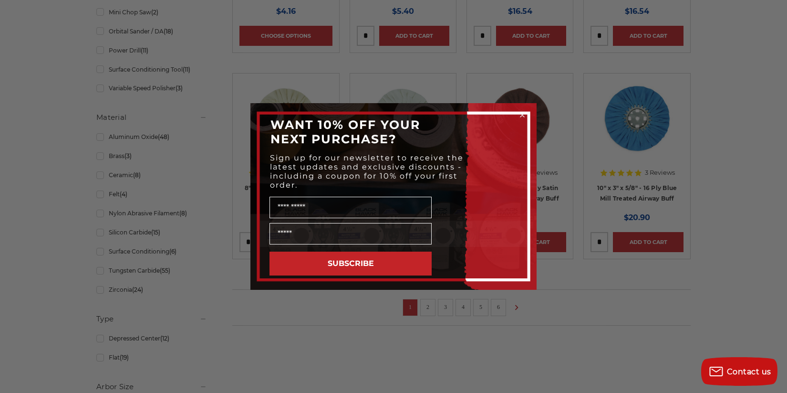
scroll to position [589, 0]
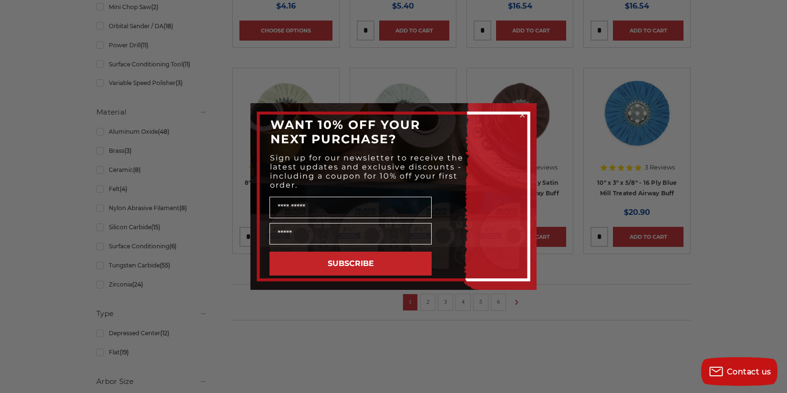
click at [519, 111] on icon "Close dialog" at bounding box center [523, 115] width 10 height 10
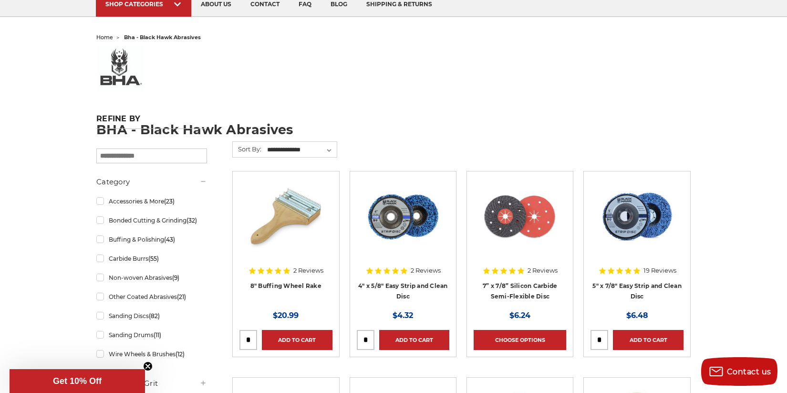
scroll to position [76, 0]
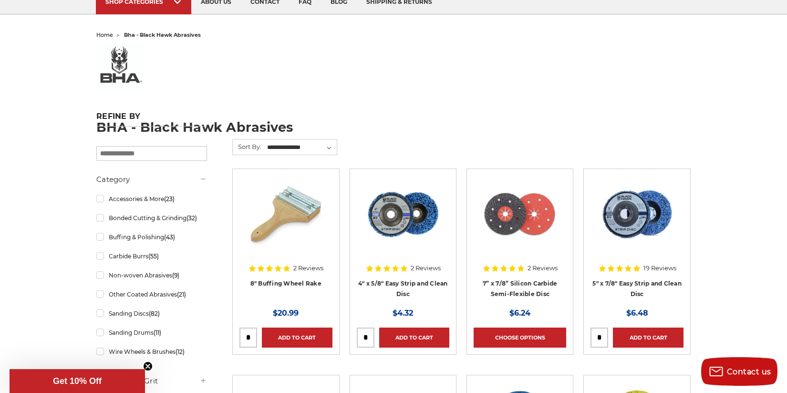
click at [135, 150] on input "search" at bounding box center [151, 153] width 111 height 15
type input "*********"
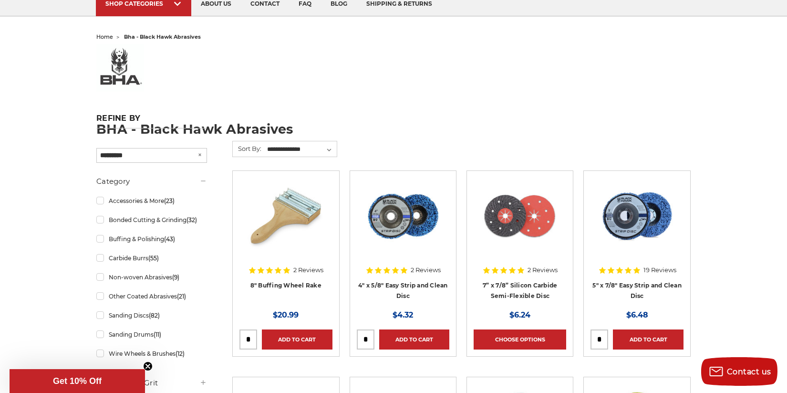
scroll to position [79, 0]
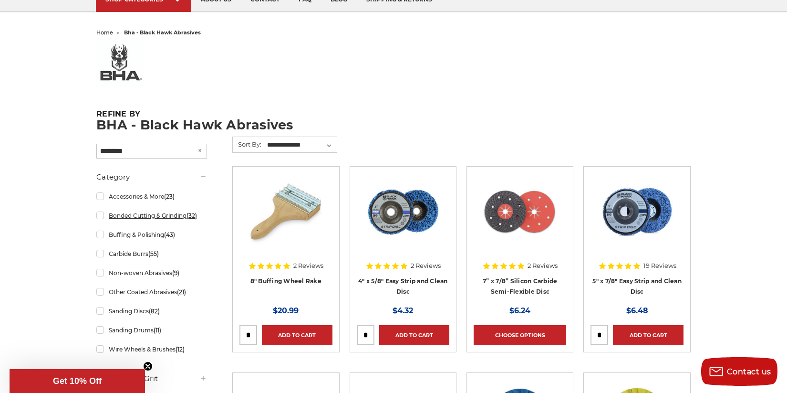
click at [145, 220] on link "Bonded Cutting & Grinding (32)" at bounding box center [151, 215] width 111 height 17
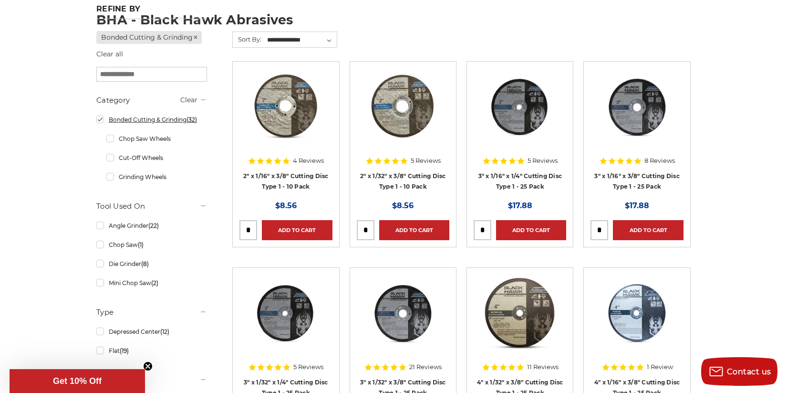
scroll to position [185, 0]
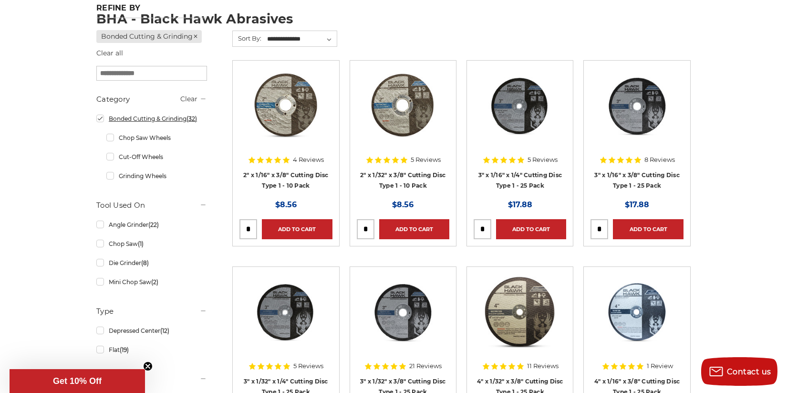
click at [102, 118] on link "Bonded Cutting & Grinding (32)" at bounding box center [151, 118] width 111 height 17
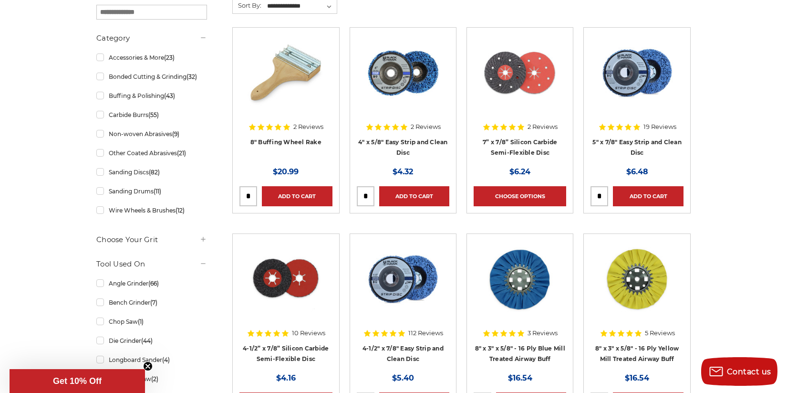
scroll to position [222, 0]
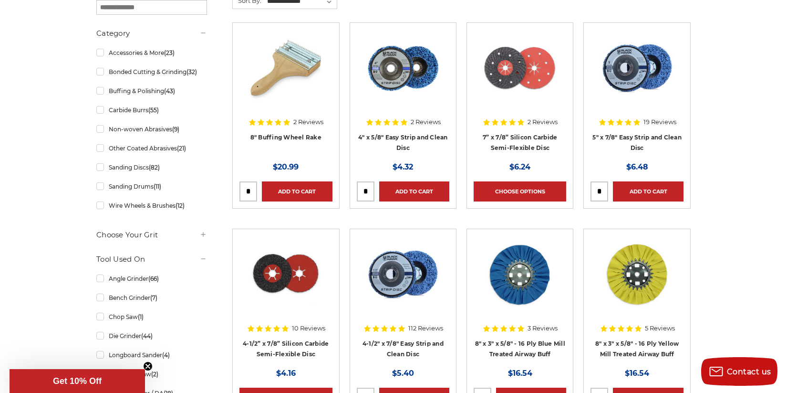
click at [202, 237] on icon at bounding box center [203, 235] width 8 height 8
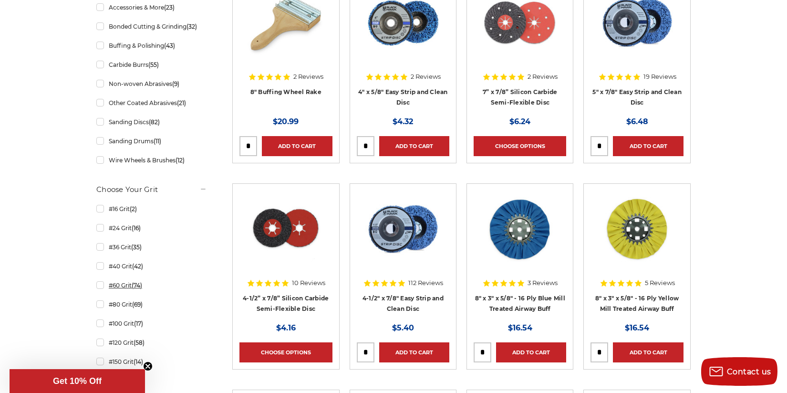
scroll to position [268, 0]
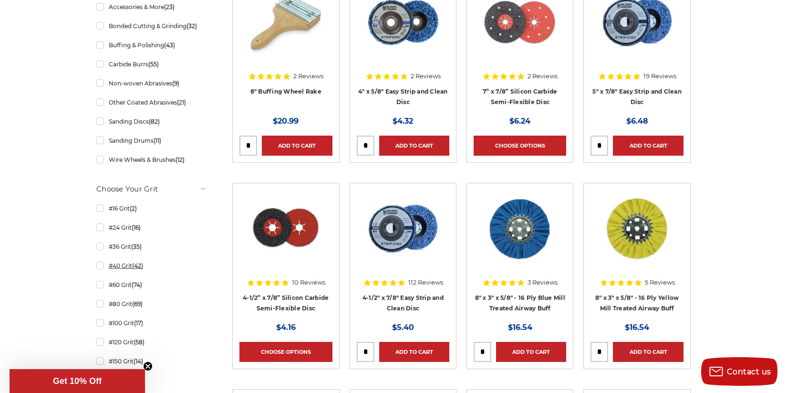
click at [105, 266] on link "#40 Grit (42)" at bounding box center [151, 265] width 111 height 17
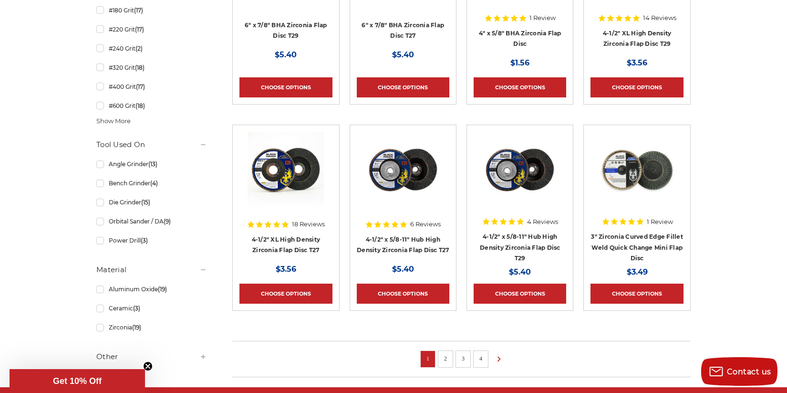
scroll to position [535, 0]
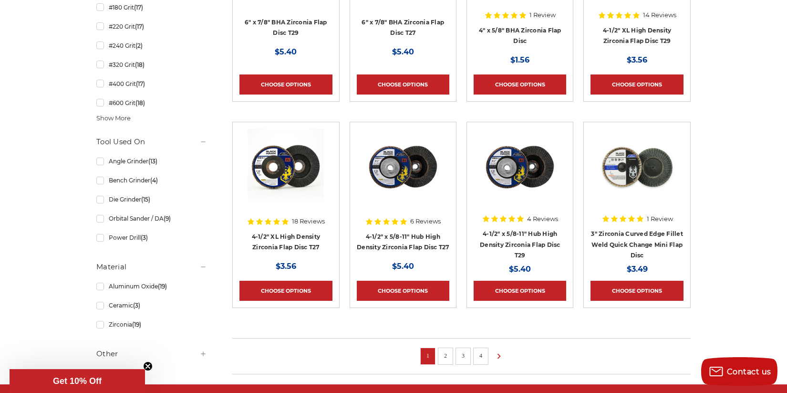
click at [452, 355] on li "2" at bounding box center [445, 355] width 15 height 17
click at [446, 357] on link "2" at bounding box center [446, 355] width 10 height 10
